Goal: Task Accomplishment & Management: Complete application form

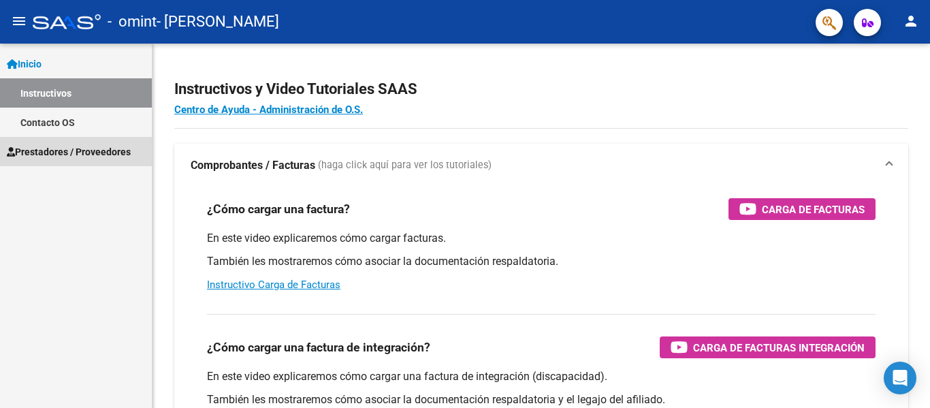
drag, startPoint x: 66, startPoint y: 148, endPoint x: 106, endPoint y: 174, distance: 47.4
click at [67, 150] on span "Prestadores / Proveedores" at bounding box center [69, 151] width 124 height 15
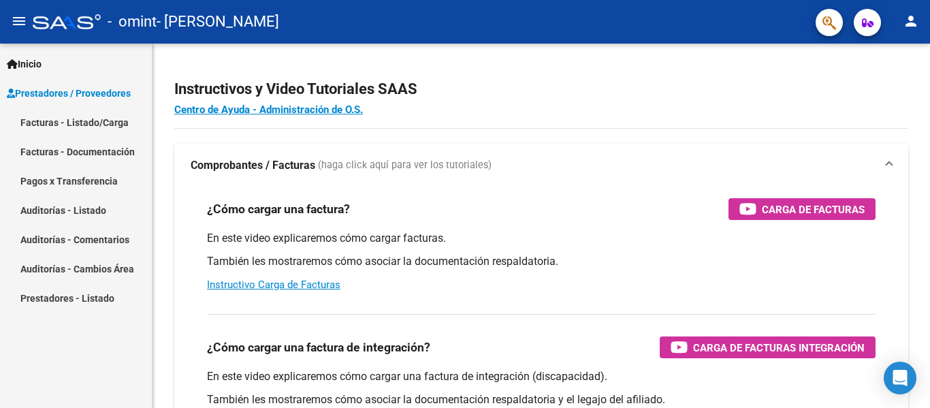
click at [77, 121] on link "Facturas - Listado/Carga" at bounding box center [76, 122] width 152 height 29
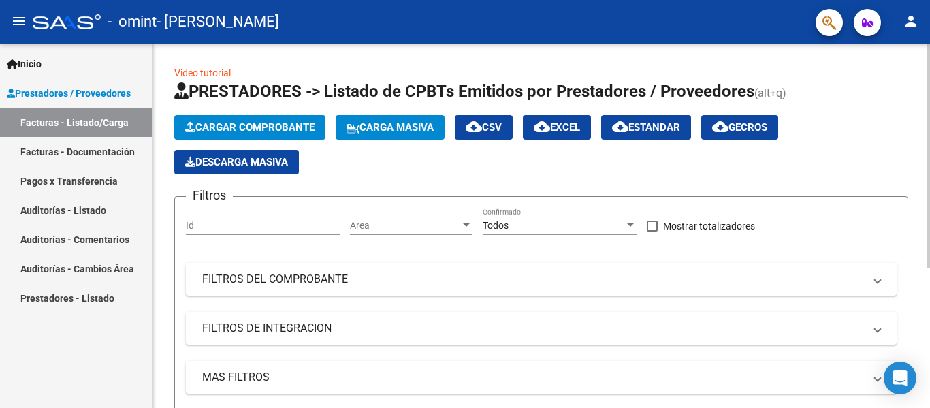
click at [279, 122] on span "Cargar Comprobante" at bounding box center [249, 127] width 129 height 12
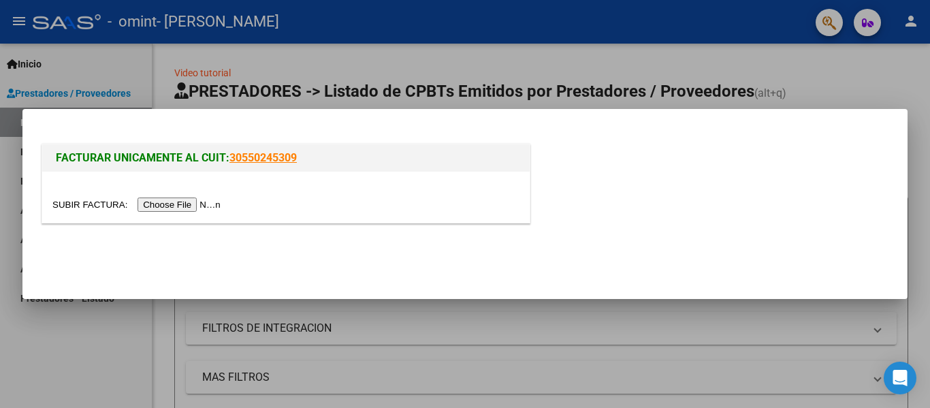
click at [338, 335] on div at bounding box center [465, 204] width 930 height 408
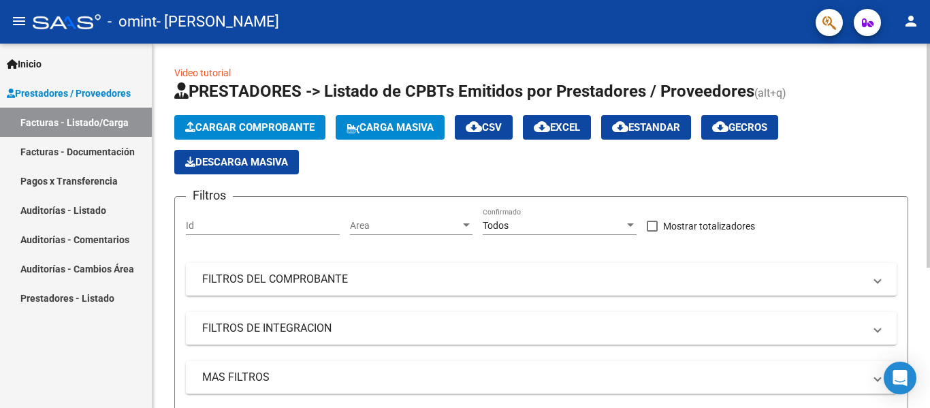
click at [274, 129] on span "Cargar Comprobante" at bounding box center [249, 127] width 129 height 12
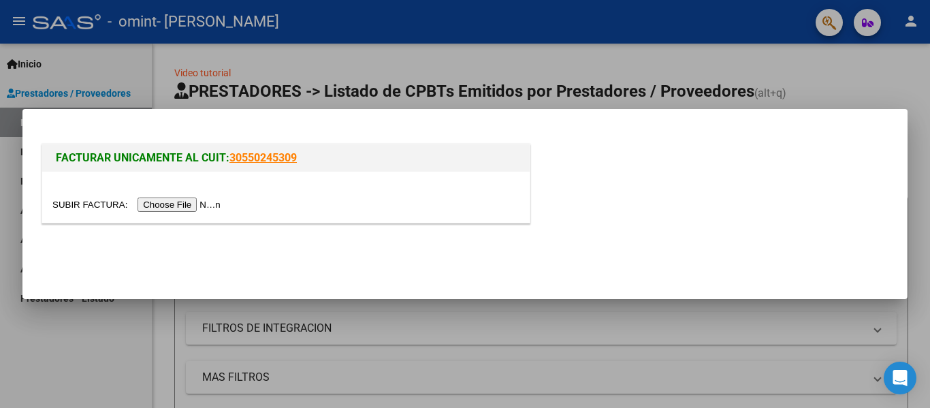
click at [212, 207] on input "file" at bounding box center [138, 204] width 172 height 14
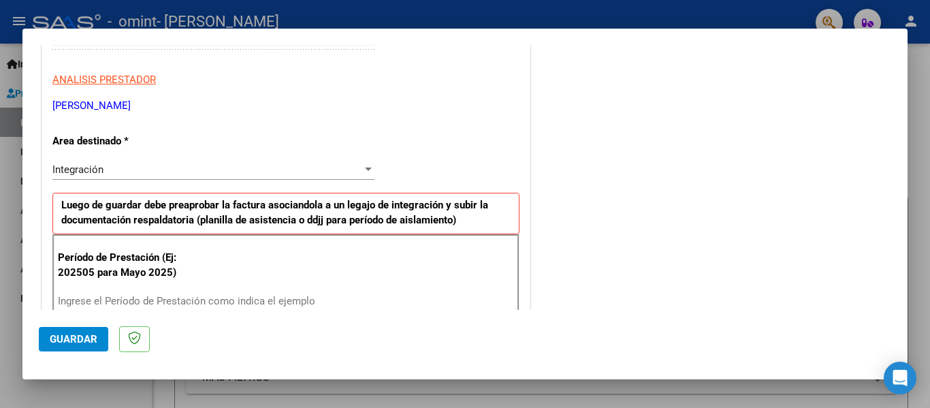
scroll to position [272, 0]
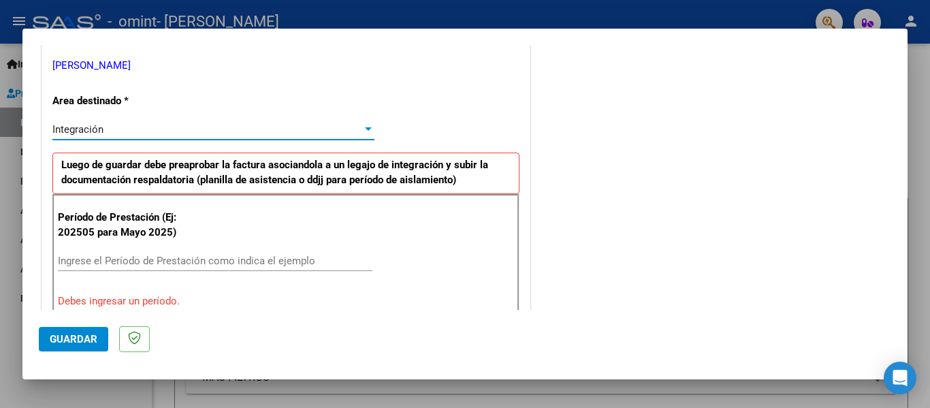
click at [355, 130] on div "Integración" at bounding box center [207, 129] width 310 height 12
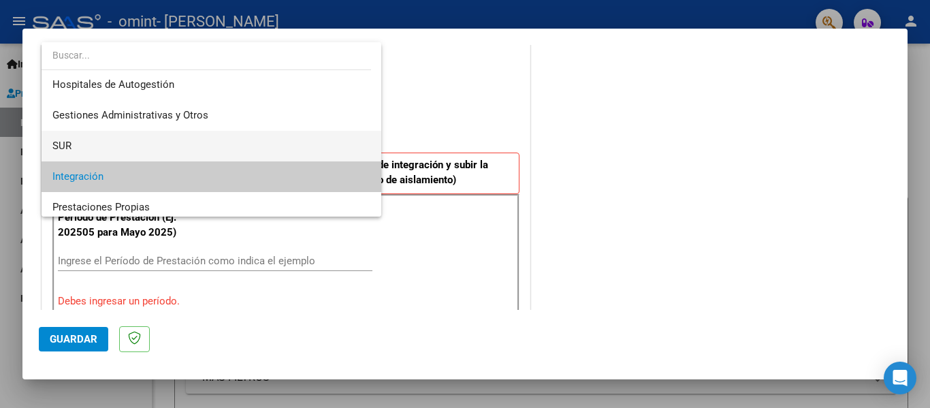
scroll to position [0, 0]
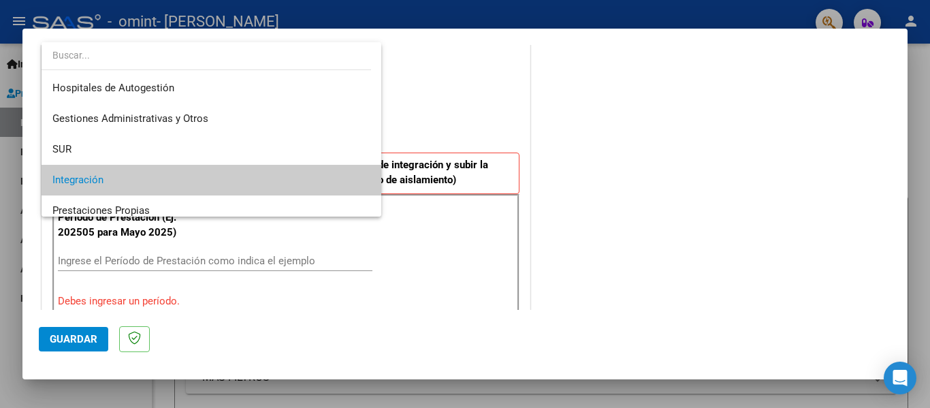
click at [417, 107] on div at bounding box center [465, 204] width 930 height 408
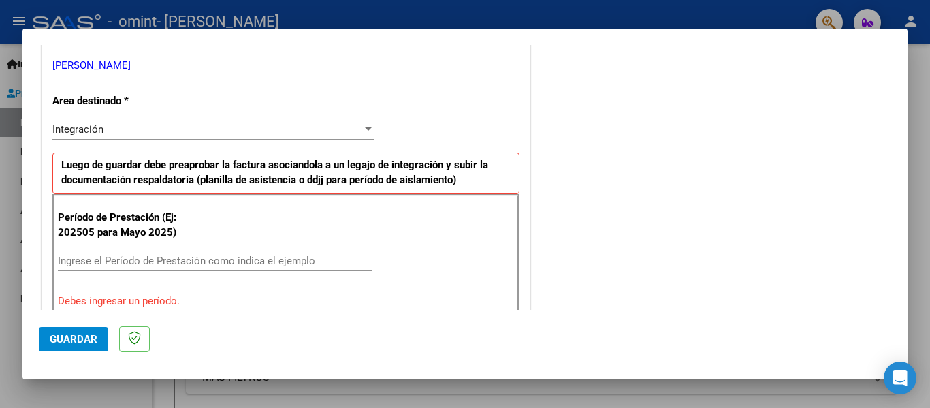
scroll to position [363, 0]
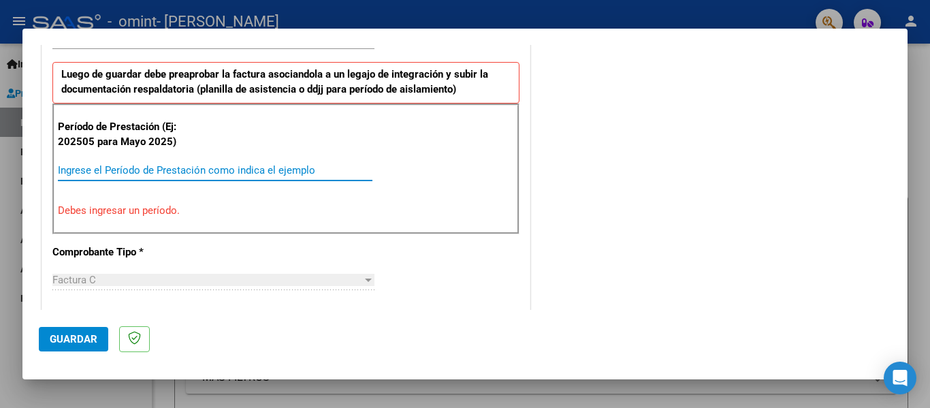
click at [119, 174] on input "Ingrese el Período de Prestación como indica el ejemplo" at bounding box center [215, 170] width 314 height 12
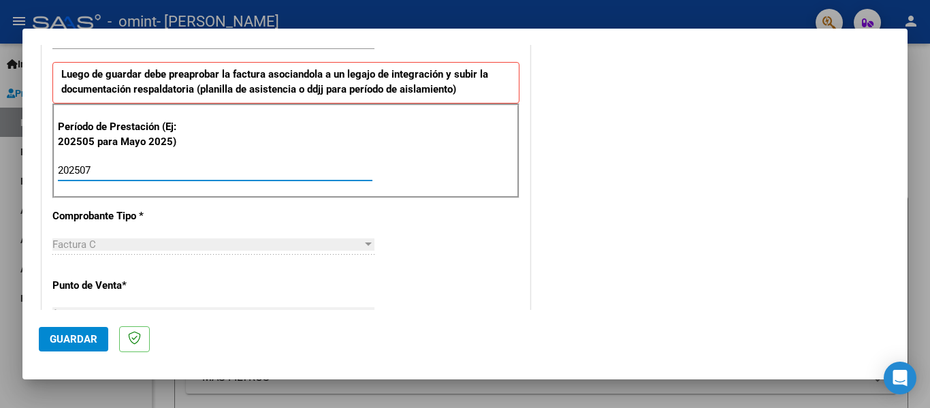
type input "202507"
click at [248, 208] on div "CUIT * 27-43266006-6 Ingresar CUIT ANALISIS PRESTADOR [PERSON_NAME] [PERSON_NAM…" at bounding box center [285, 364] width 487 height 1024
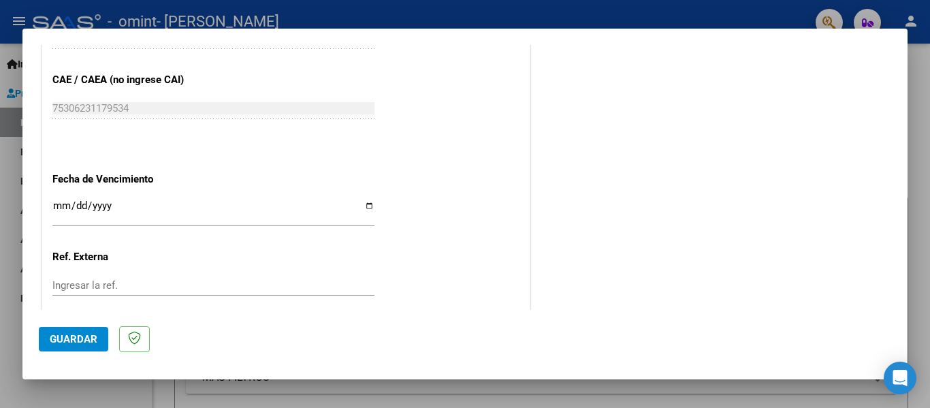
scroll to position [907, 0]
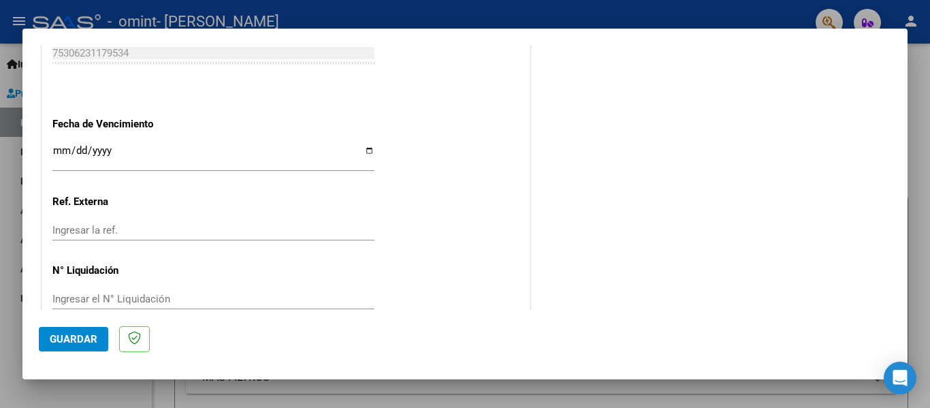
click at [361, 152] on input "Ingresar la fecha" at bounding box center [213, 156] width 322 height 22
click at [364, 152] on input "Ingresar la fecha" at bounding box center [213, 156] width 322 height 22
type input "[DATE]"
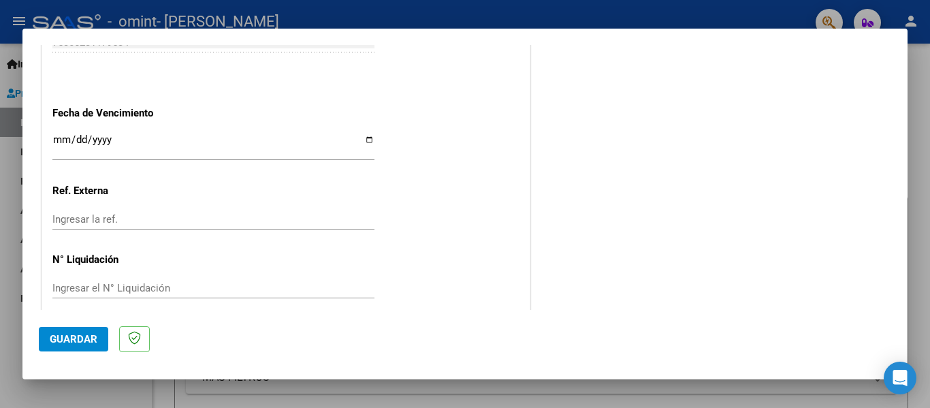
scroll to position [933, 0]
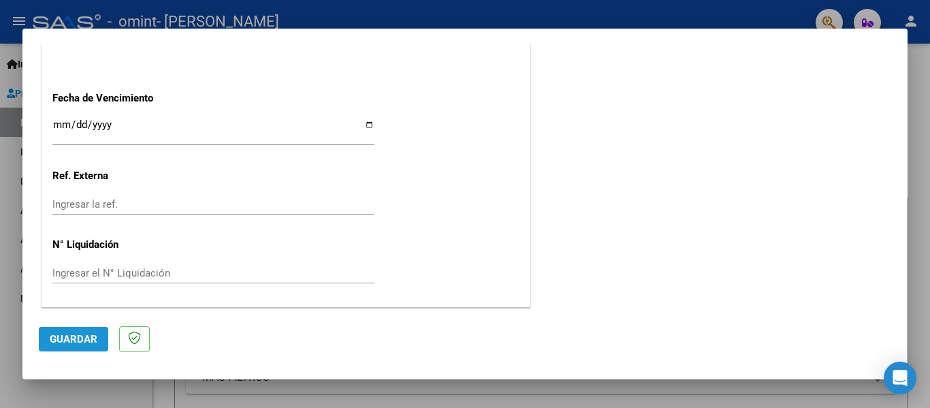
click at [91, 342] on span "Guardar" at bounding box center [74, 339] width 48 height 12
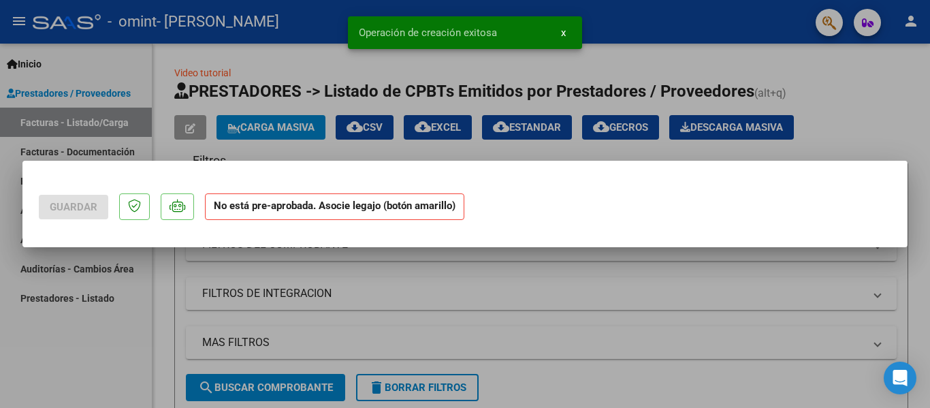
scroll to position [0, 0]
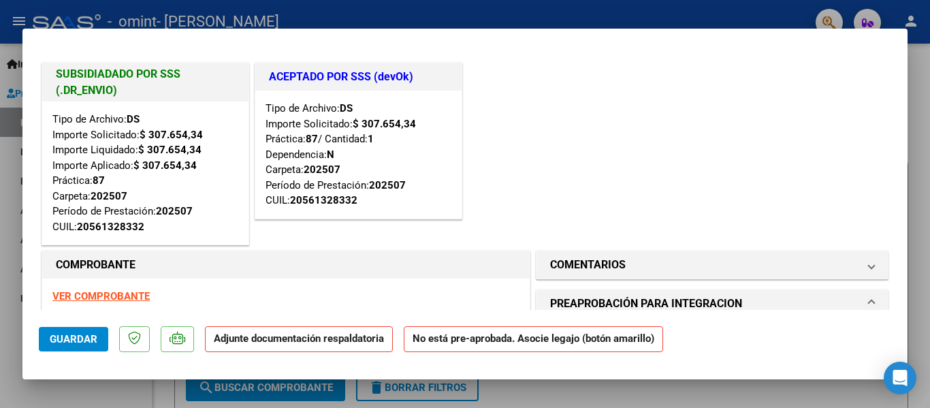
click at [165, 195] on div "Tipo de Archivo: DS Importe Solicitado: $ 307.654,34 Importe Liquidado: $ 307.6…" at bounding box center [145, 173] width 186 height 122
drag, startPoint x: 112, startPoint y: 121, endPoint x: 291, endPoint y: 142, distance: 180.2
click at [114, 121] on div "Tipo de Archivo: DS Importe Solicitado: $ 307.654,34 Importe Liquidado: $ 307.6…" at bounding box center [145, 173] width 186 height 122
click at [334, 142] on div "Tipo de Archivo: DS Importe Solicitado: $ 307.654,34 Práctica: 87 / Cantidad: 1…" at bounding box center [358, 155] width 186 height 108
click at [310, 199] on div "20561328332" at bounding box center [323, 201] width 67 height 16
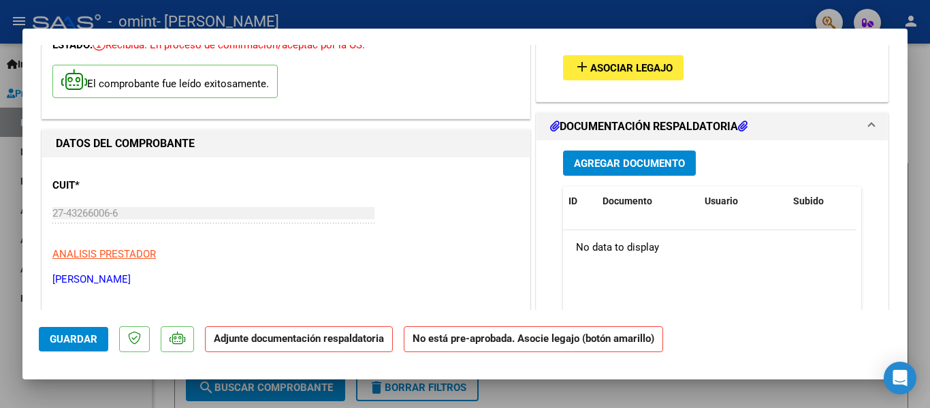
scroll to position [182, 0]
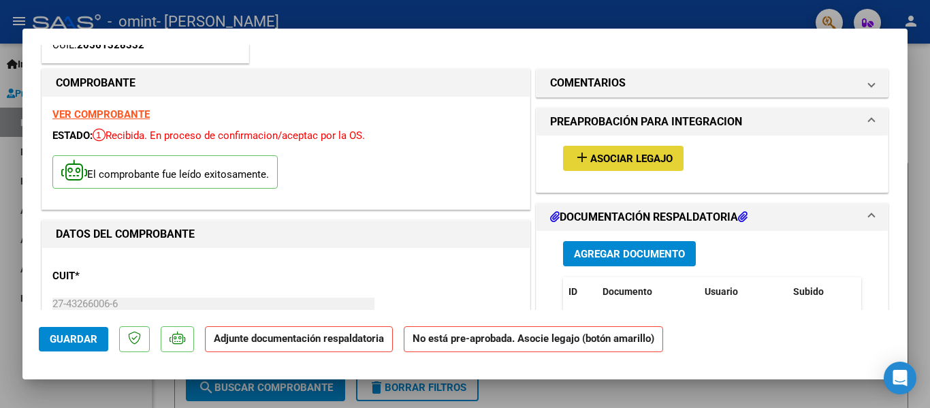
click at [591, 166] on button "add Asociar Legajo" at bounding box center [623, 158] width 120 height 25
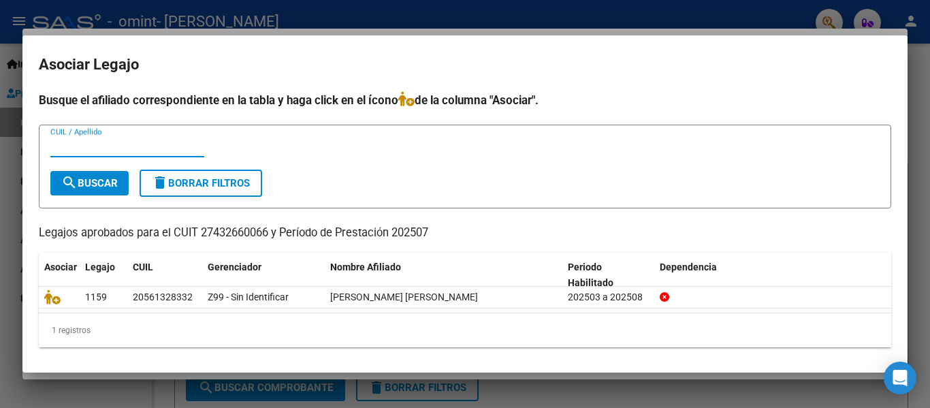
click at [113, 146] on input "CUIL / Apellido" at bounding box center [127, 146] width 154 height 12
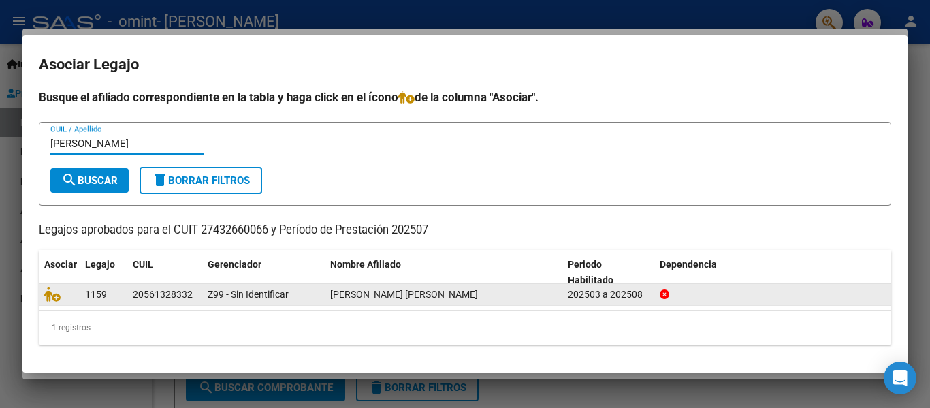
type input "[PERSON_NAME]"
click at [416, 292] on span "[PERSON_NAME] [PERSON_NAME]" at bounding box center [404, 294] width 148 height 11
click at [673, 295] on div at bounding box center [772, 295] width 227 height 16
click at [478, 297] on span "[PERSON_NAME] [PERSON_NAME]" at bounding box center [404, 294] width 148 height 11
drag, startPoint x: 489, startPoint y: 297, endPoint x: 468, endPoint y: 297, distance: 21.1
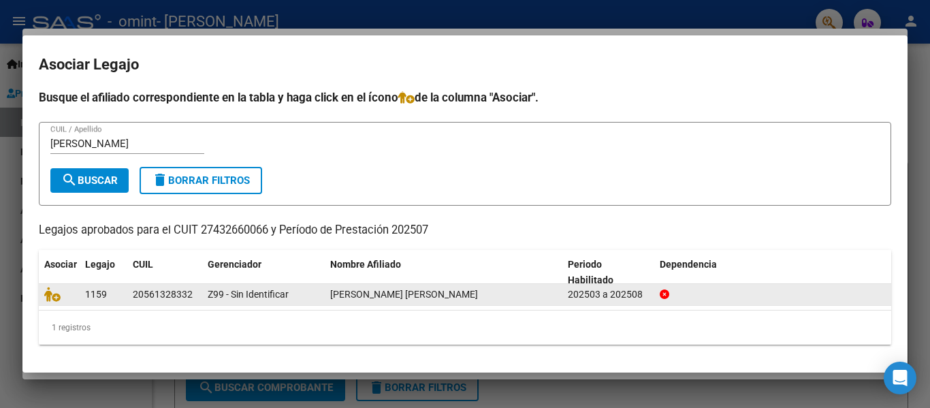
click at [478, 297] on span "[PERSON_NAME] [PERSON_NAME]" at bounding box center [404, 294] width 148 height 11
click at [146, 291] on div "20561328332" at bounding box center [163, 295] width 60 height 16
click at [139, 291] on div "20561328332" at bounding box center [163, 295] width 60 height 16
click at [83, 289] on datatable-body-cell "1159" at bounding box center [104, 294] width 48 height 21
drag, startPoint x: 71, startPoint y: 289, endPoint x: 54, endPoint y: 290, distance: 16.4
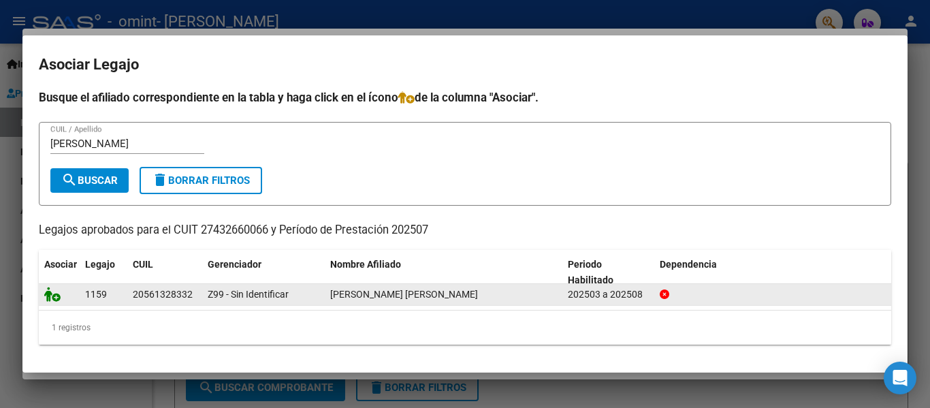
click at [69, 289] on div at bounding box center [59, 295] width 30 height 16
click at [50, 290] on icon at bounding box center [52, 294] width 16 height 15
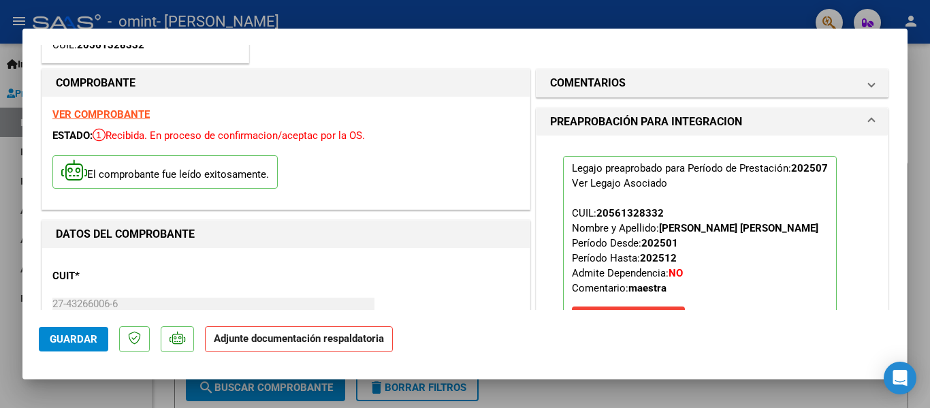
click at [668, 176] on p "Legajo preaprobado para Período de Prestación: 202507 Ver Legajo Asociado CUIL:…" at bounding box center [700, 246] width 274 height 181
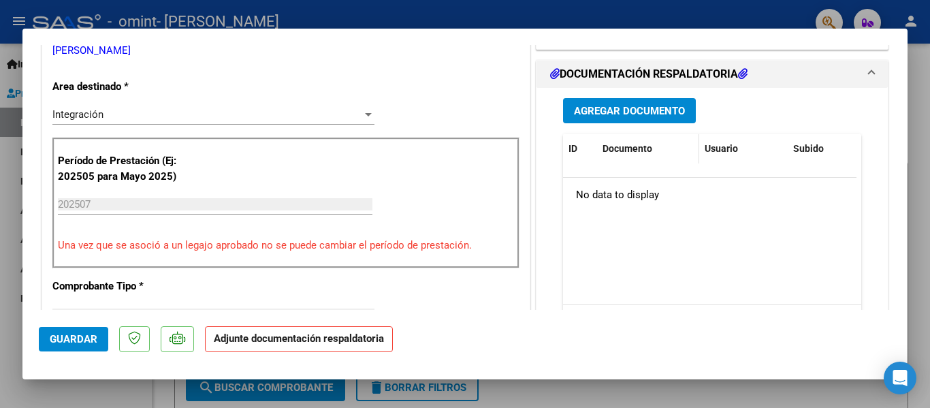
scroll to position [454, 0]
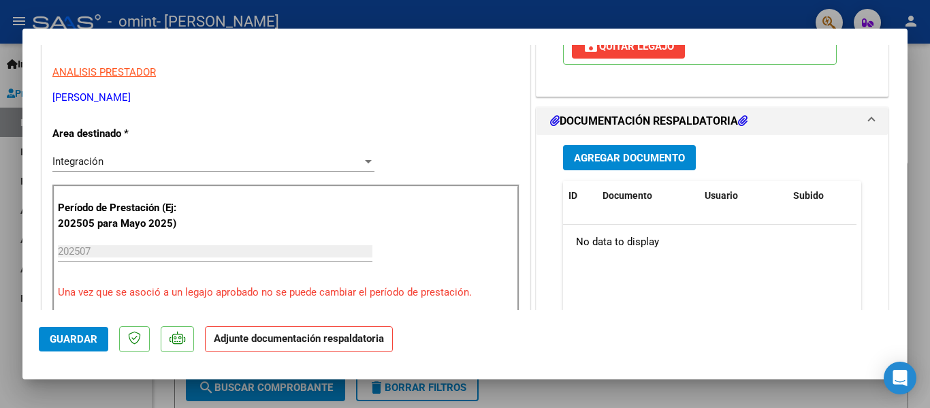
click at [627, 164] on span "Agregar Documento" at bounding box center [629, 158] width 111 height 12
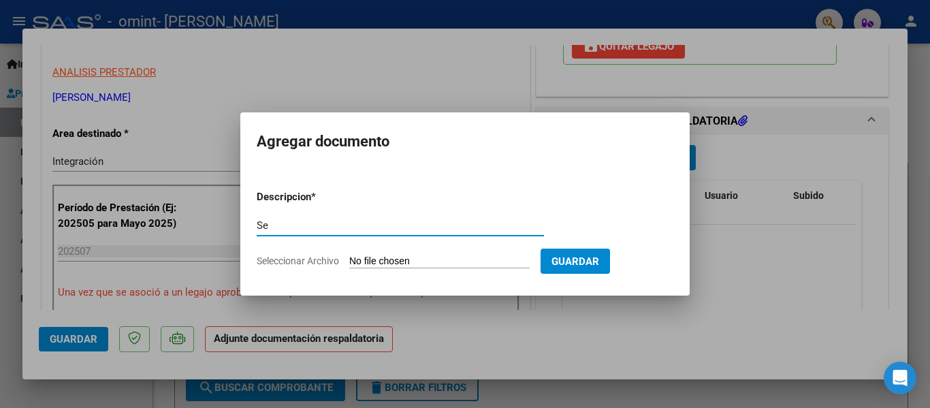
type input "S"
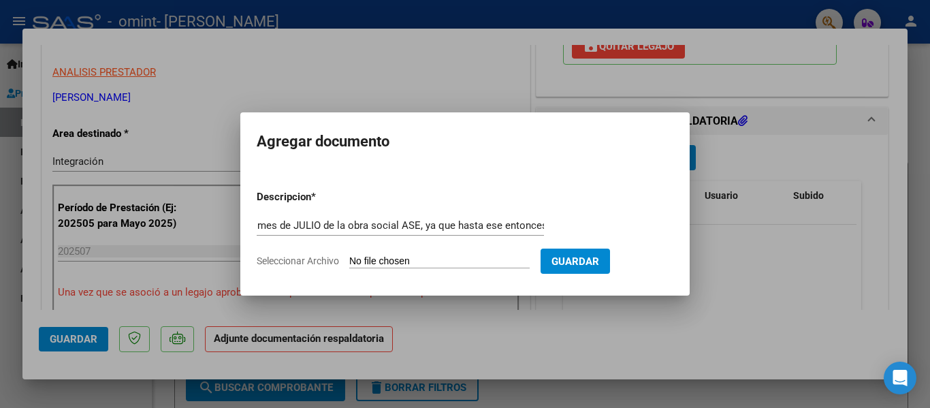
scroll to position [0, 0]
click at [313, 219] on input "Se adjunta la planilla de asistencia del mes de JULIO de la obra social ASE, ya…" at bounding box center [400, 225] width 287 height 12
click at [528, 222] on input "Se adjunta planilla de asistencia del mes de JULIO de la obra social ASE, ya qu…" at bounding box center [400, 225] width 287 height 12
type input "Se adjunta planilla de asistencia del mes de JULIO de la obra social ASE, ya qu…"
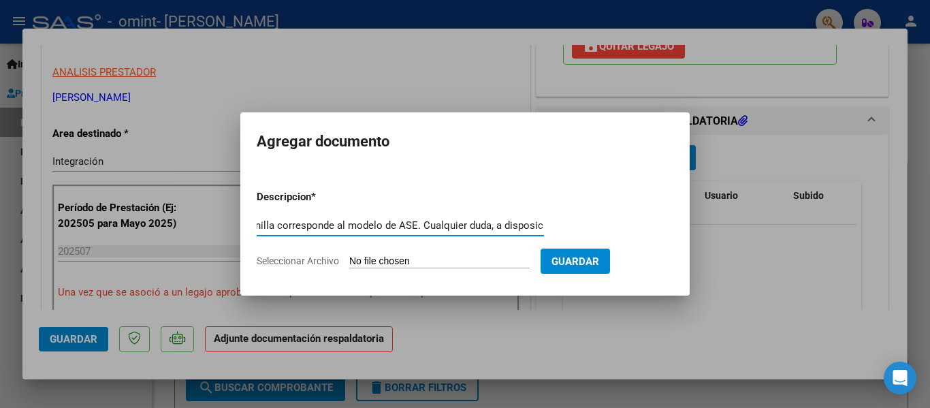
scroll to position [0, 0]
click at [520, 265] on input "Seleccionar Archivo" at bounding box center [439, 261] width 180 height 13
type input "C:\fakepath\CamScanner [DATE] 16.50 (1).pdf"
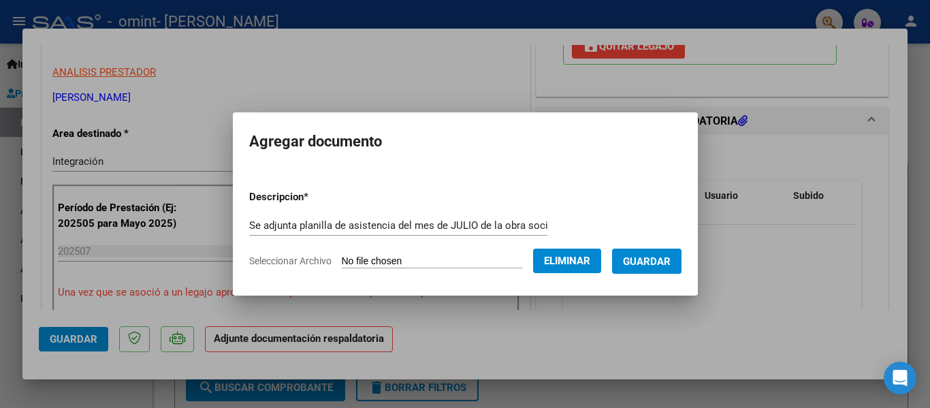
click at [643, 260] on span "Guardar" at bounding box center [647, 261] width 48 height 12
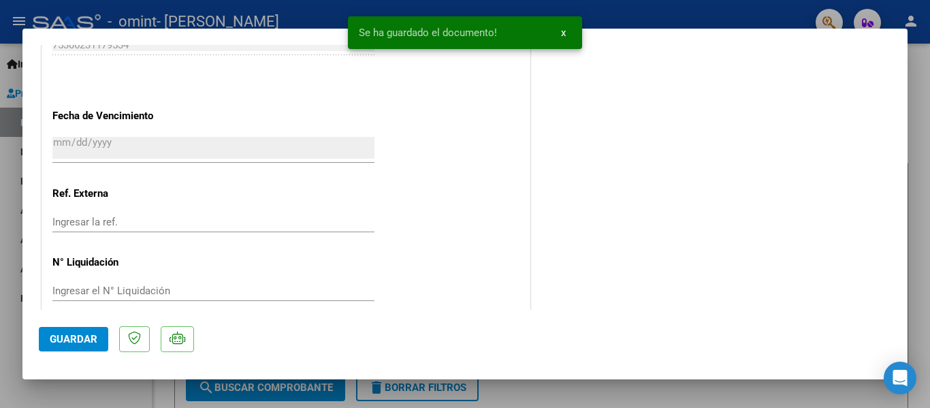
scroll to position [1141, 0]
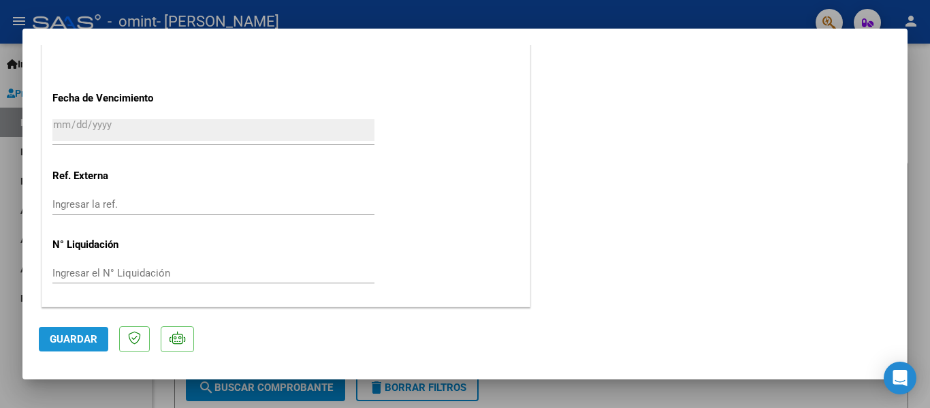
click at [91, 340] on span "Guardar" at bounding box center [74, 339] width 48 height 12
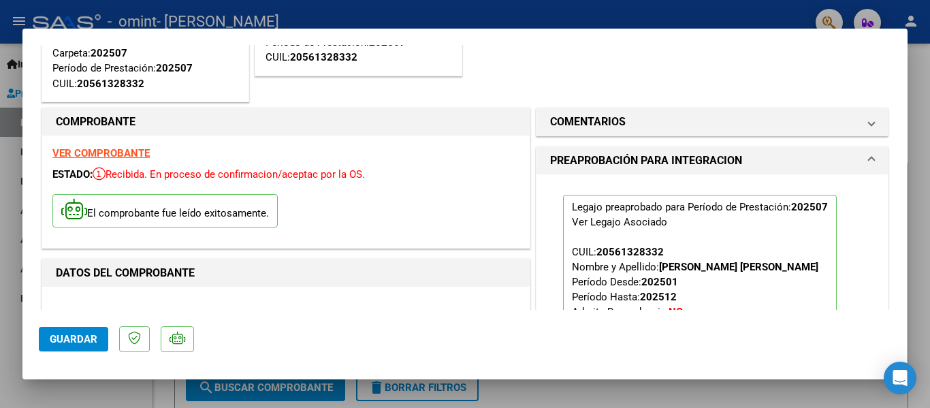
scroll to position [0, 0]
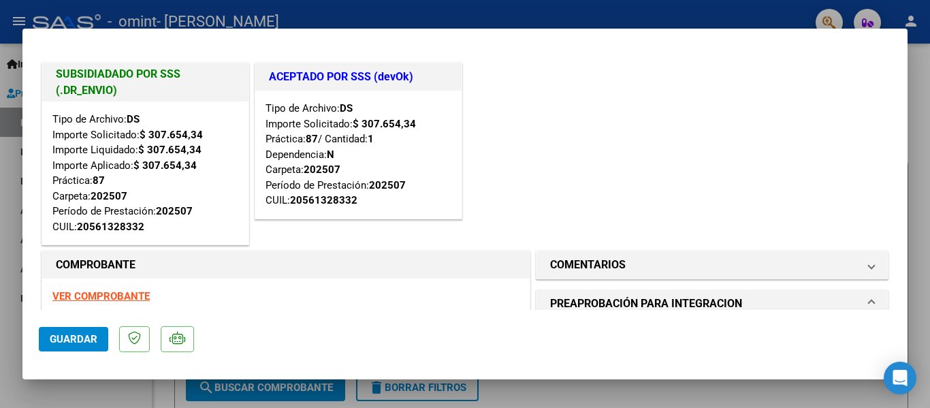
click at [922, 134] on div at bounding box center [465, 204] width 930 height 408
type input "$ 0,00"
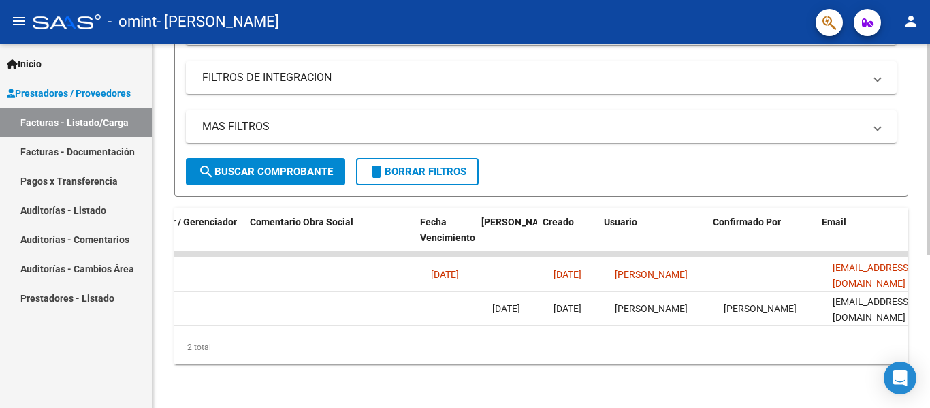
scroll to position [0, 2136]
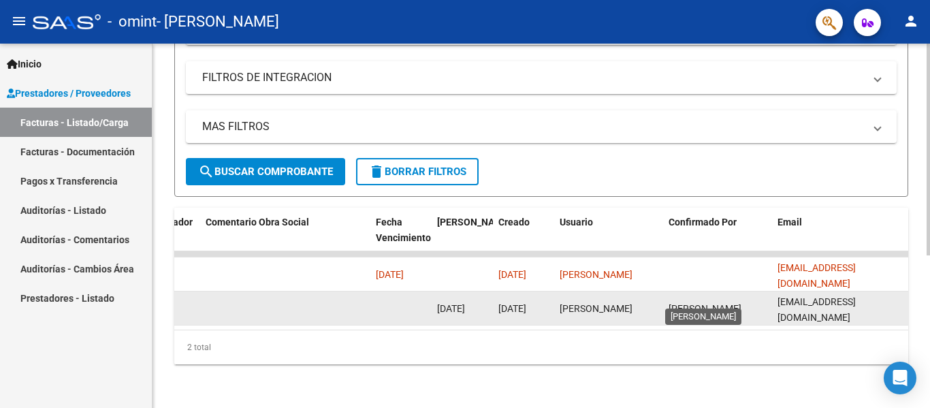
click at [713, 303] on span "[PERSON_NAME]" at bounding box center [704, 308] width 73 height 11
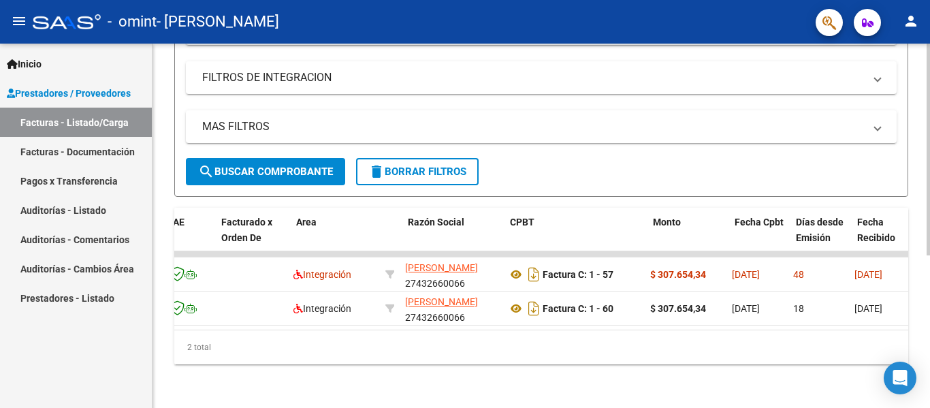
scroll to position [0, 163]
